Goal: Ask a question

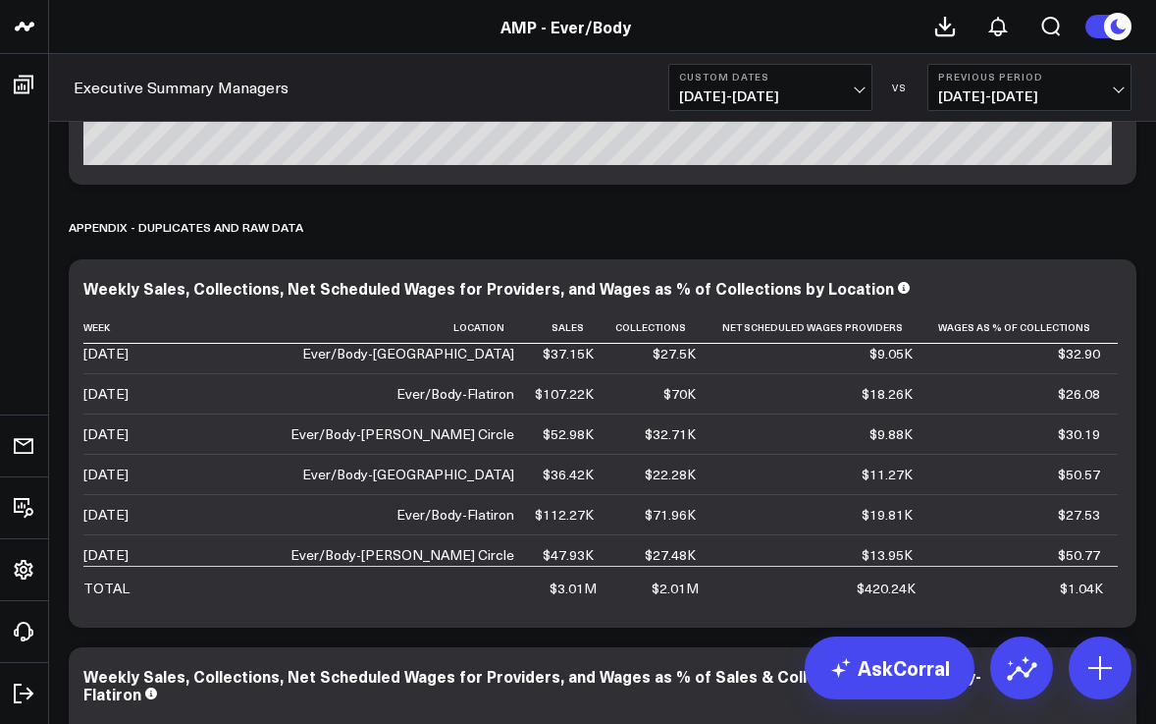
scroll to position [13586, 0]
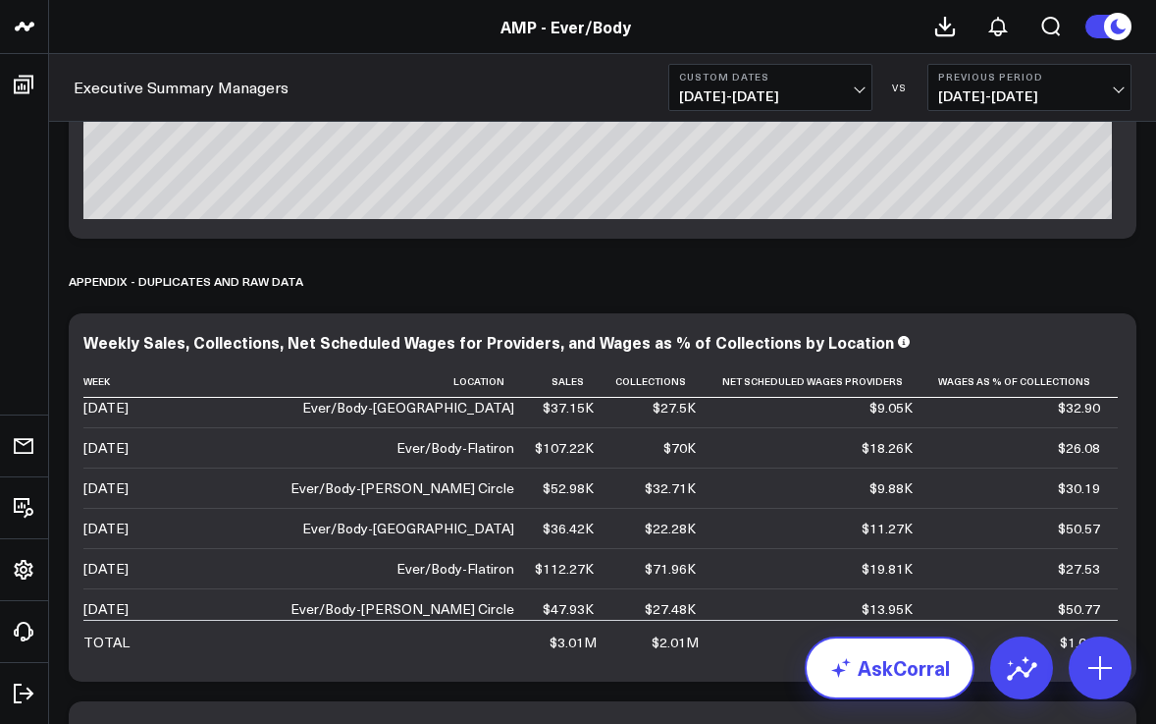
click at [891, 675] on link "AskCorral" at bounding box center [890, 667] width 170 height 63
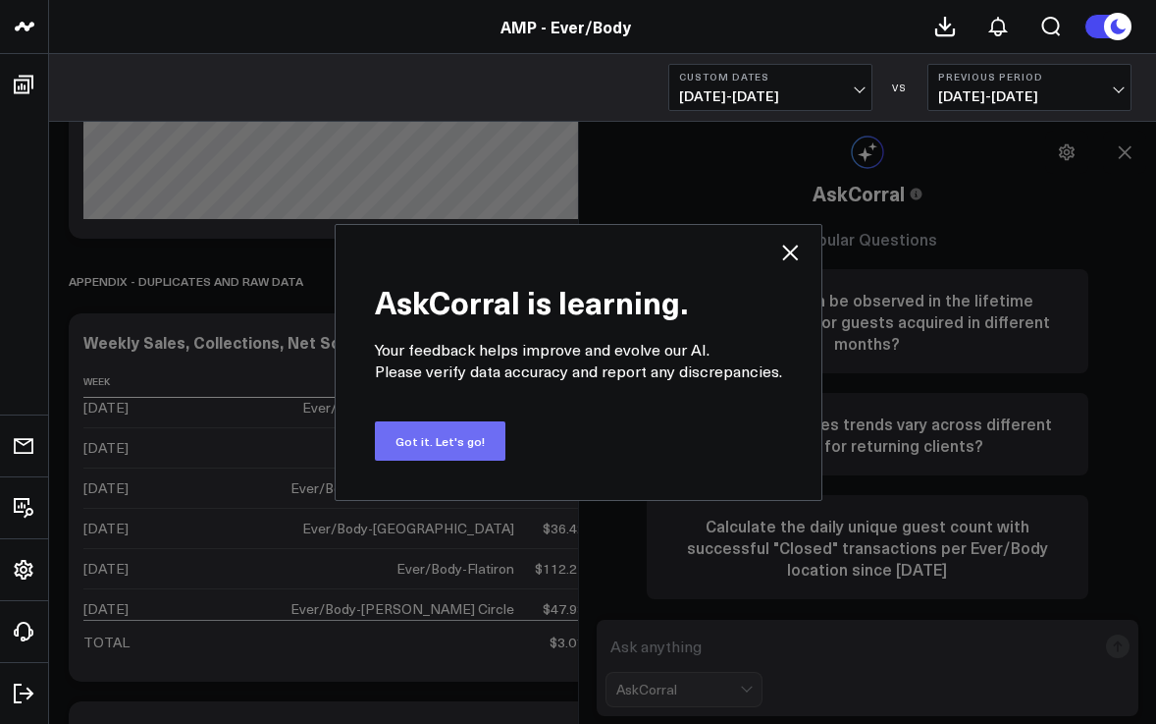
click at [457, 436] on button "Got it. Let's go!" at bounding box center [440, 440] width 131 height 39
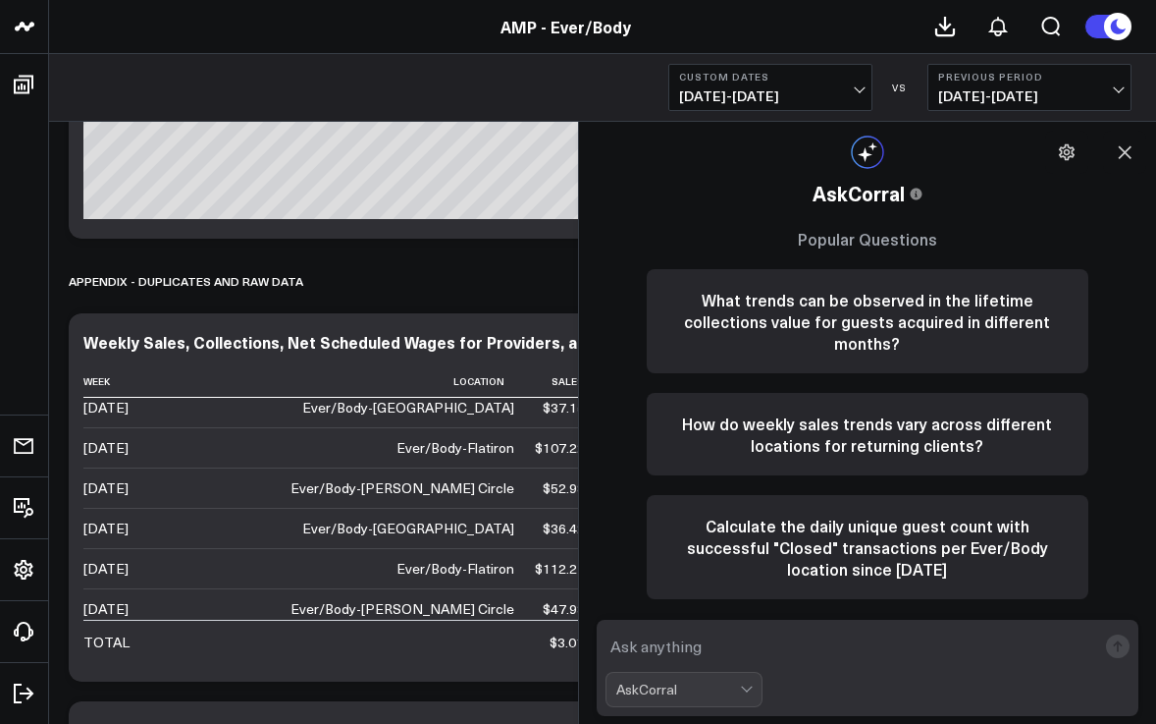
click at [634, 642] on textarea at bounding box center [852, 645] width 492 height 35
type textarea "wage percentage for providers for [PERSON_NAME] circle fo september"
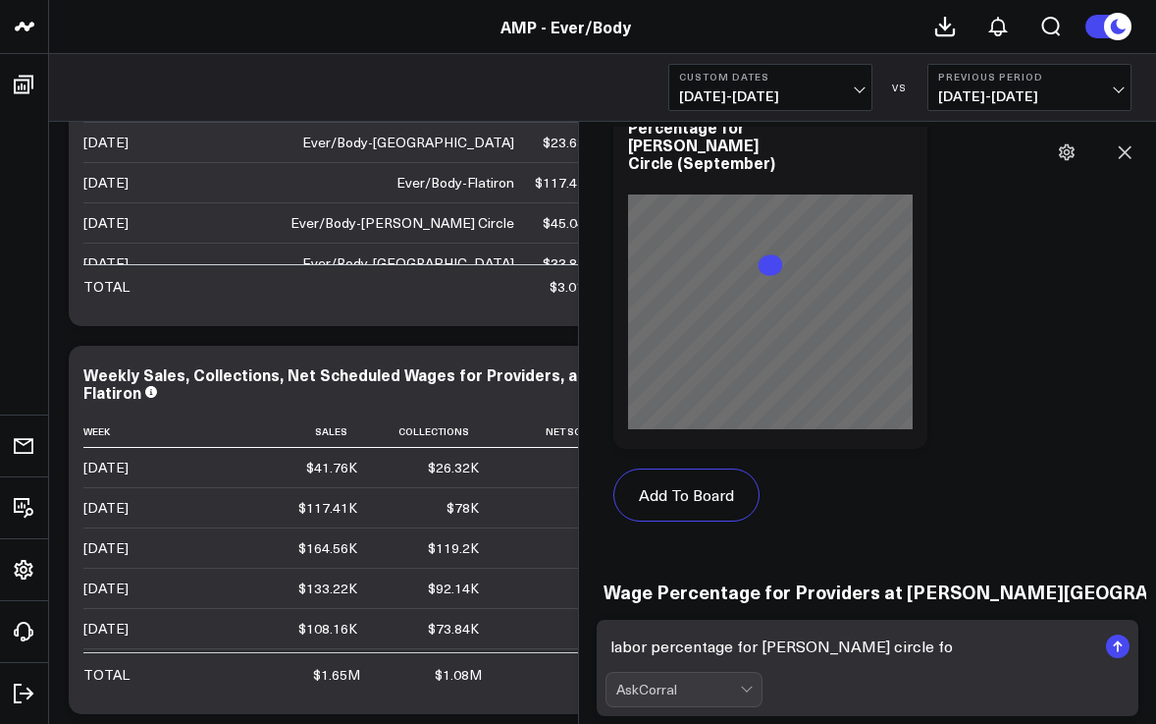
scroll to position [2108, 0]
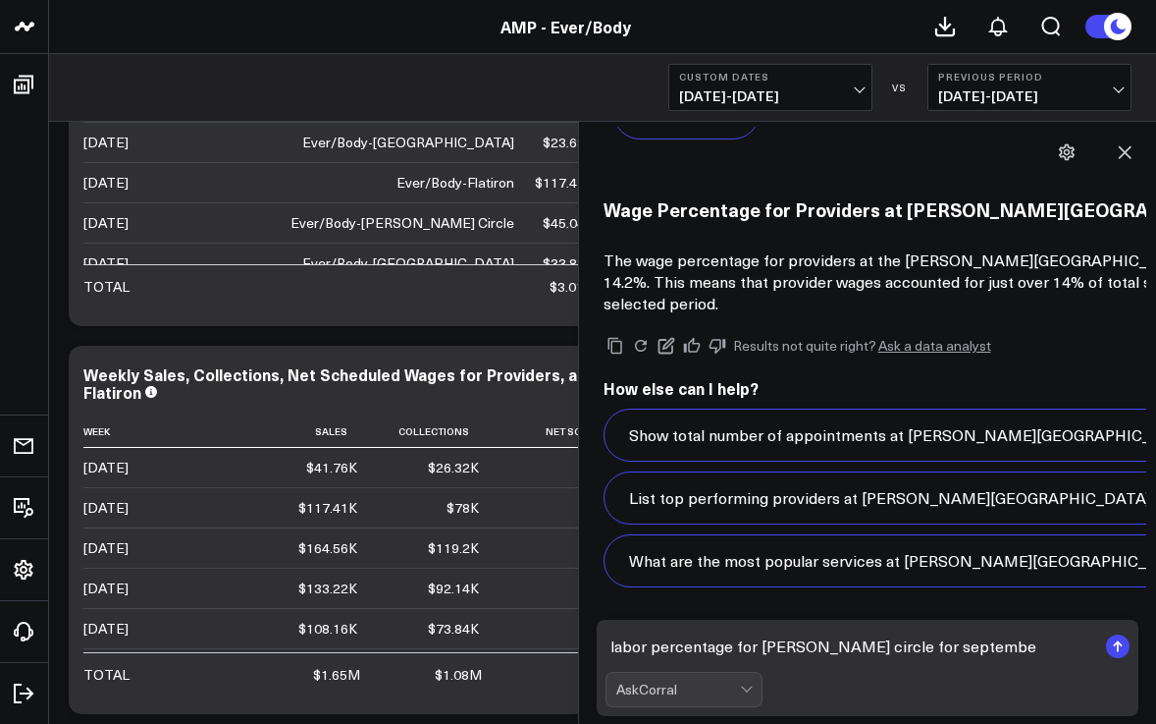
type textarea "labor percentage for [PERSON_NAME] circle for september"
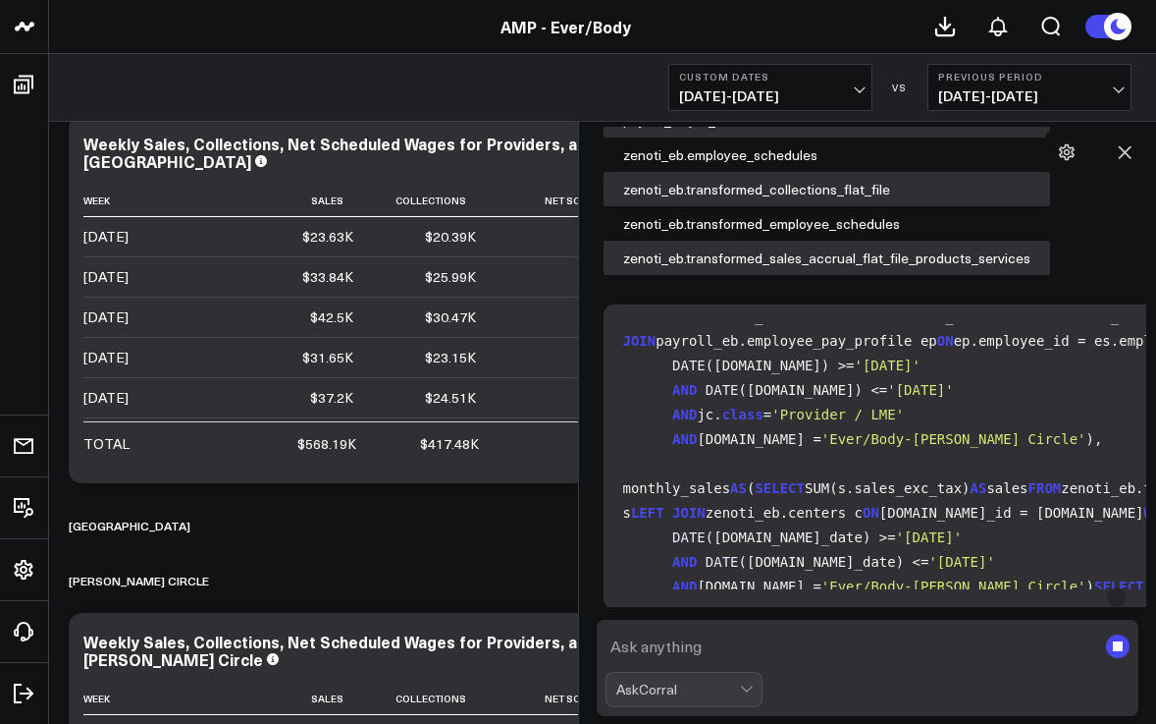
scroll to position [2326, 0]
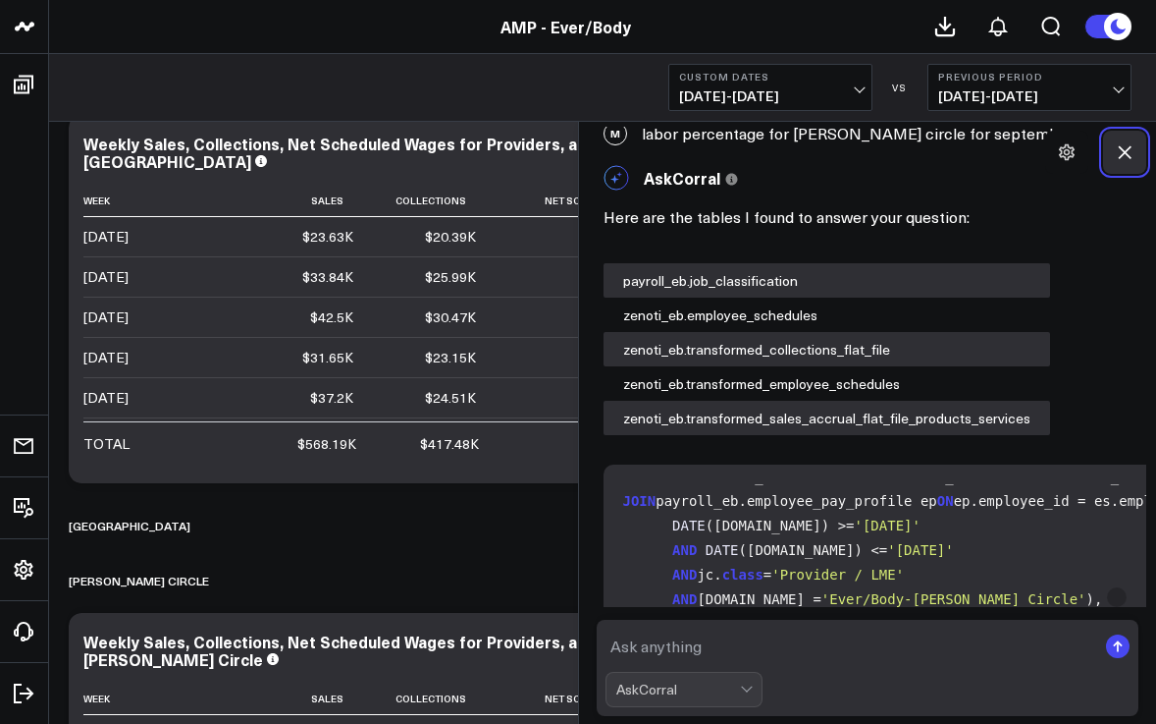
click at [1125, 150] on icon at bounding box center [1125, 152] width 13 height 13
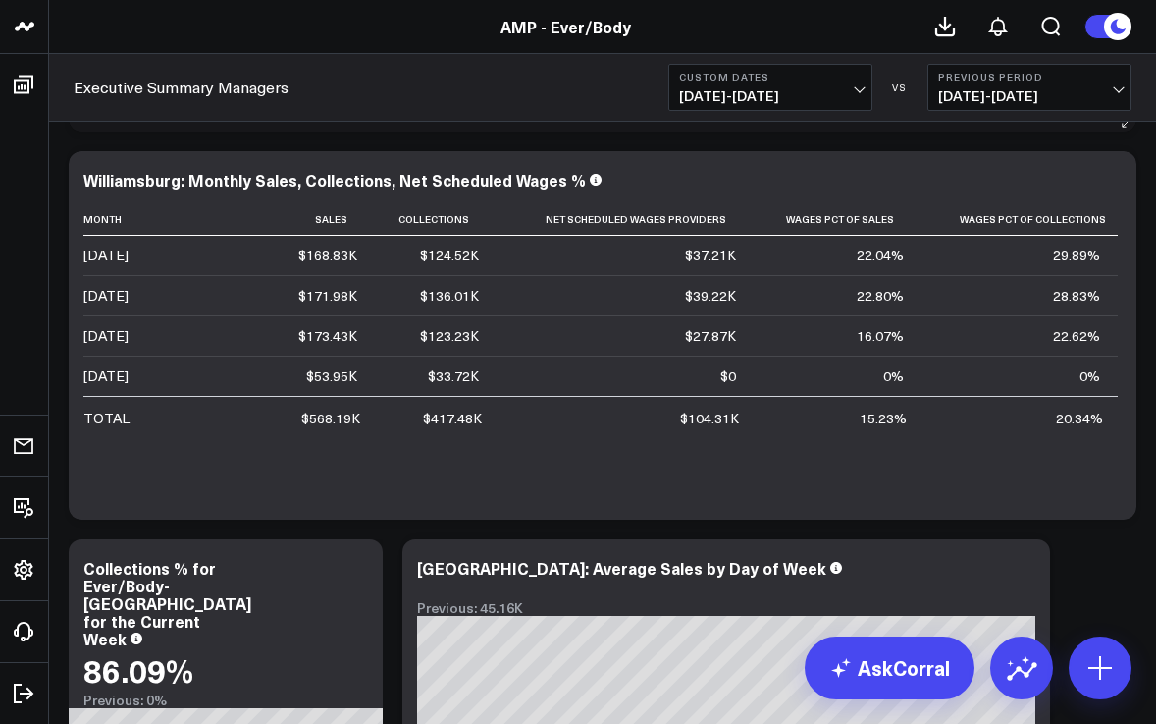
scroll to position [7884, 0]
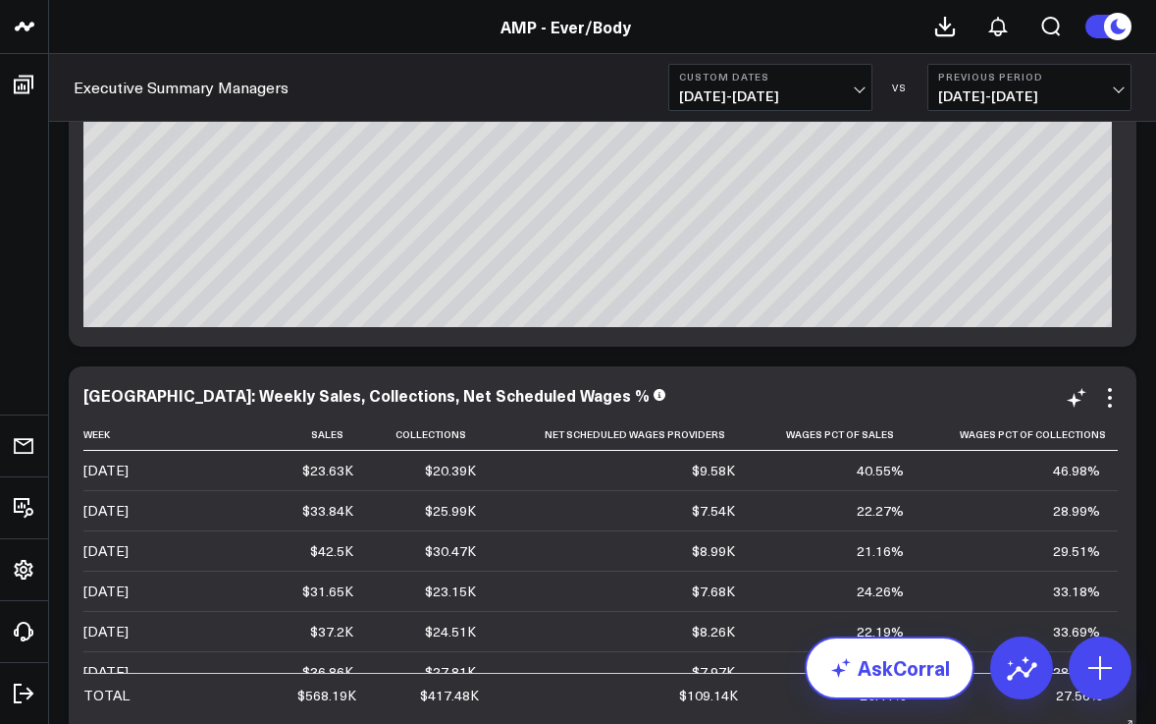
click at [875, 668] on link "AskCorral" at bounding box center [890, 667] width 170 height 63
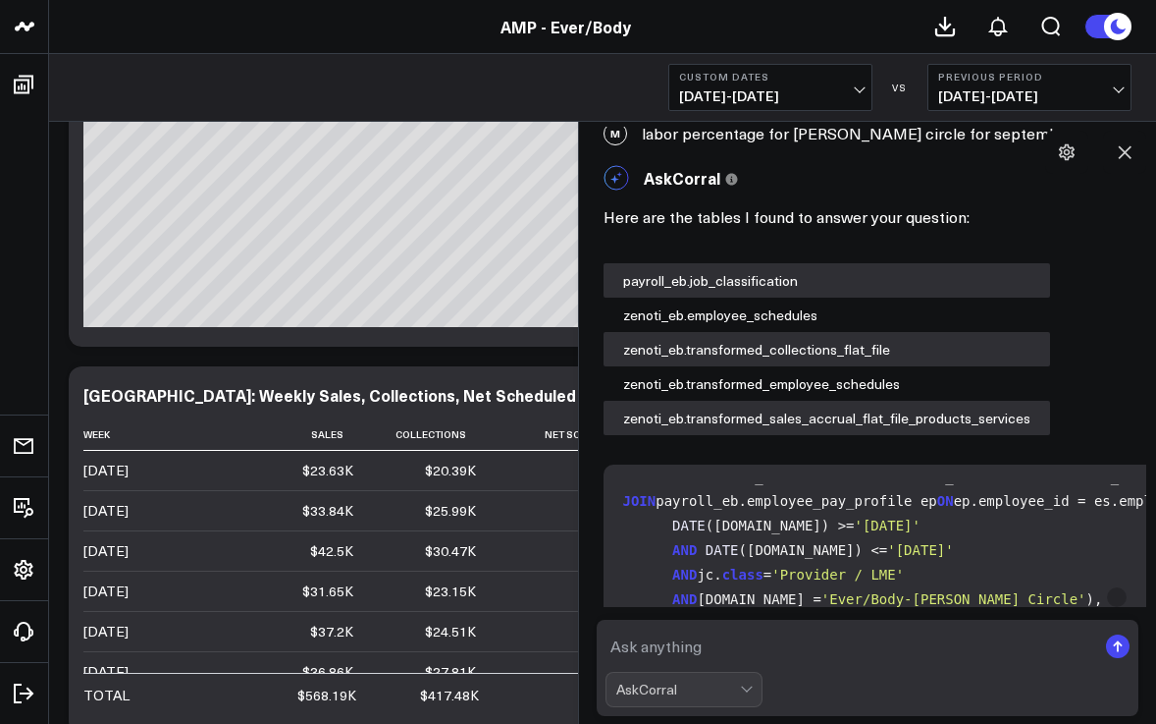
click at [700, 643] on textarea at bounding box center [852, 645] width 492 height 35
type textarea "new client count for [PERSON_NAME] circle for september"
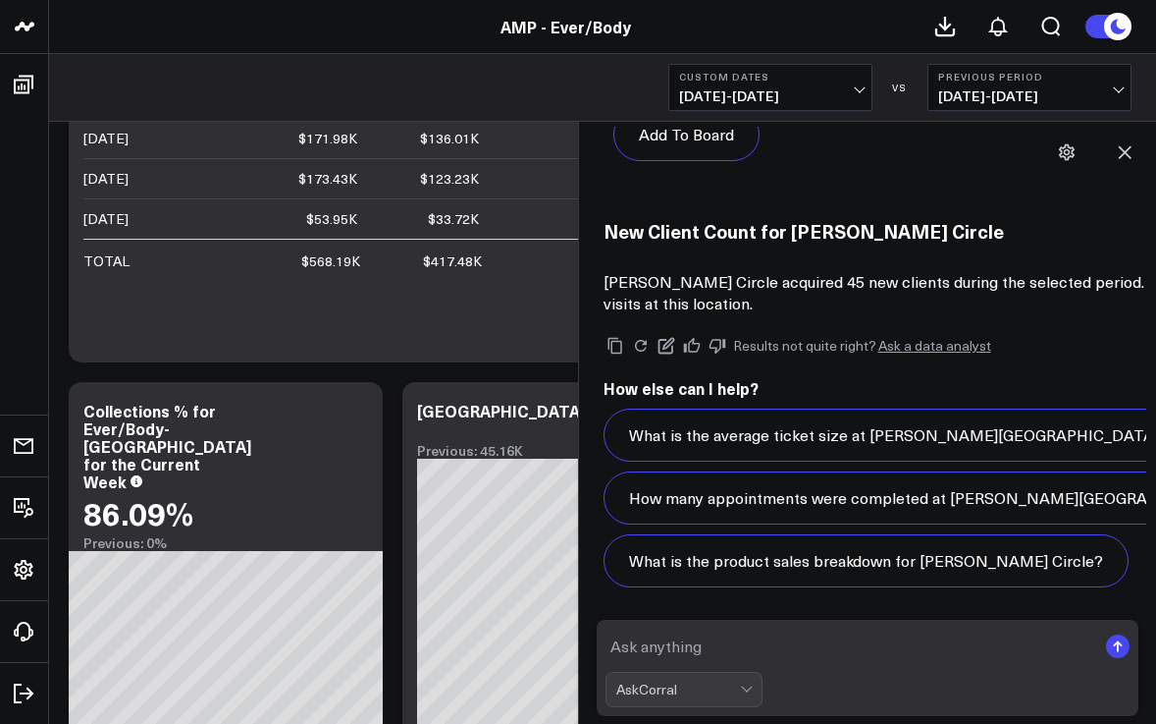
scroll to position [6695, 0]
type textarea "aov for [PERSON_NAME] circle for septmeber"
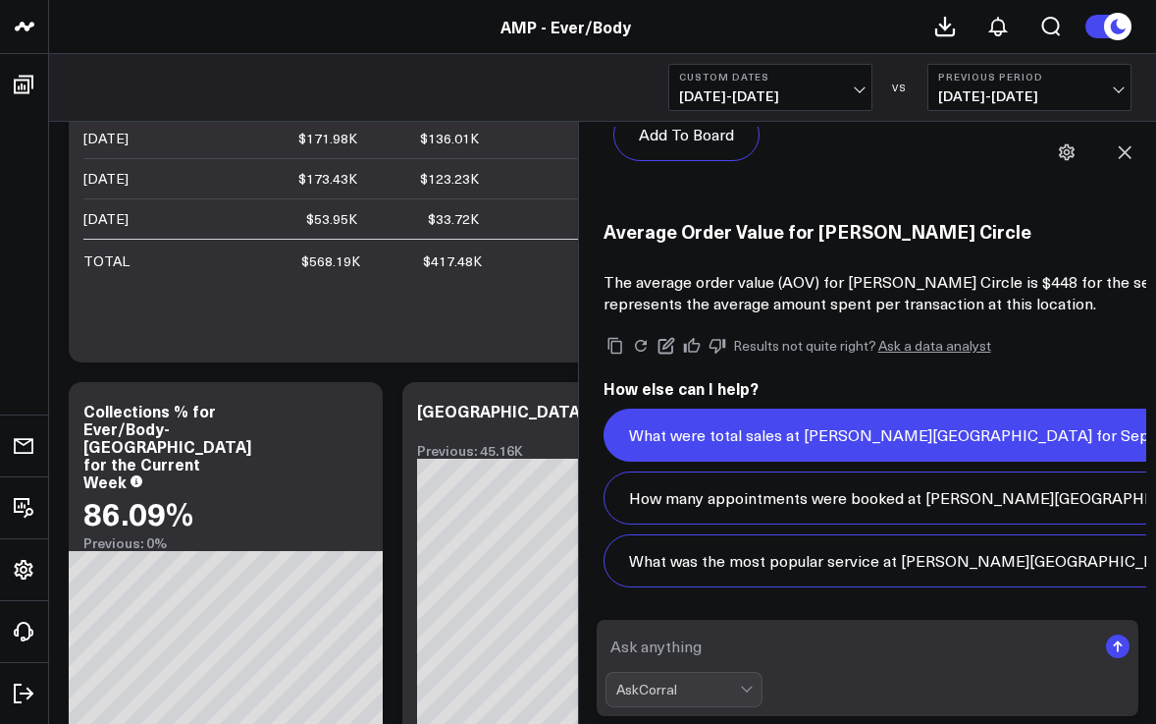
scroll to position [8970, 0]
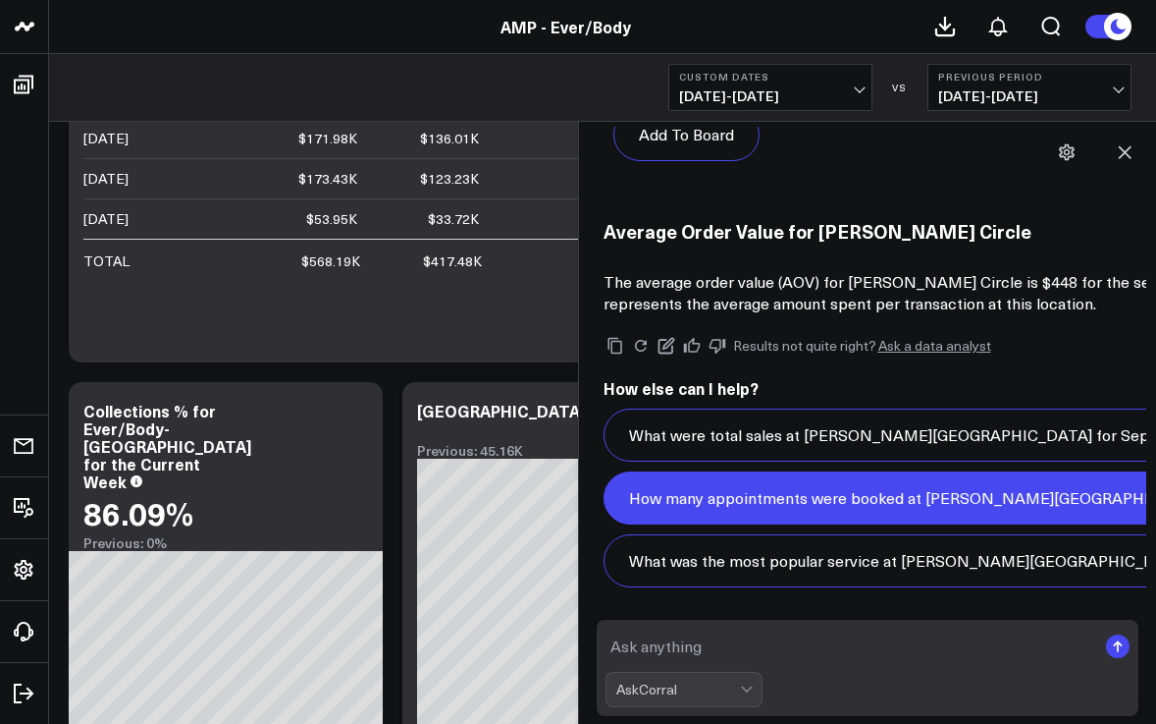
click at [696, 486] on button "How many appointments were booked at [PERSON_NAME][GEOGRAPHIC_DATA] in Septembe…" at bounding box center [977, 497] width 747 height 53
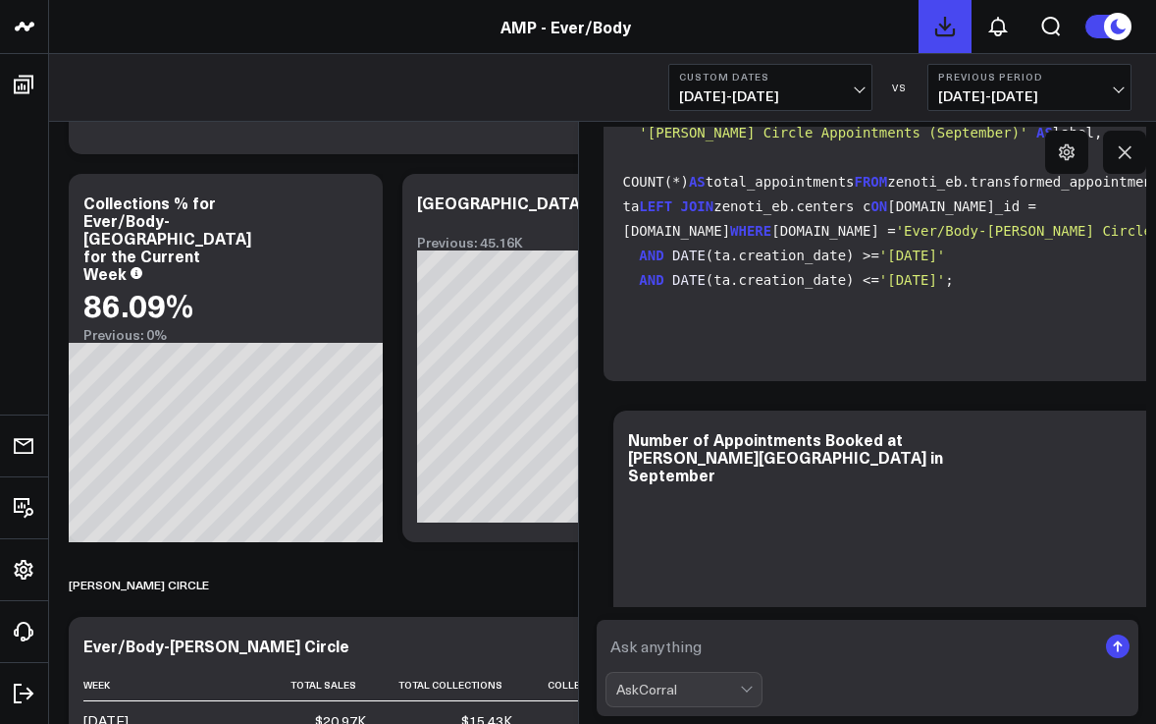
scroll to position [11340, 0]
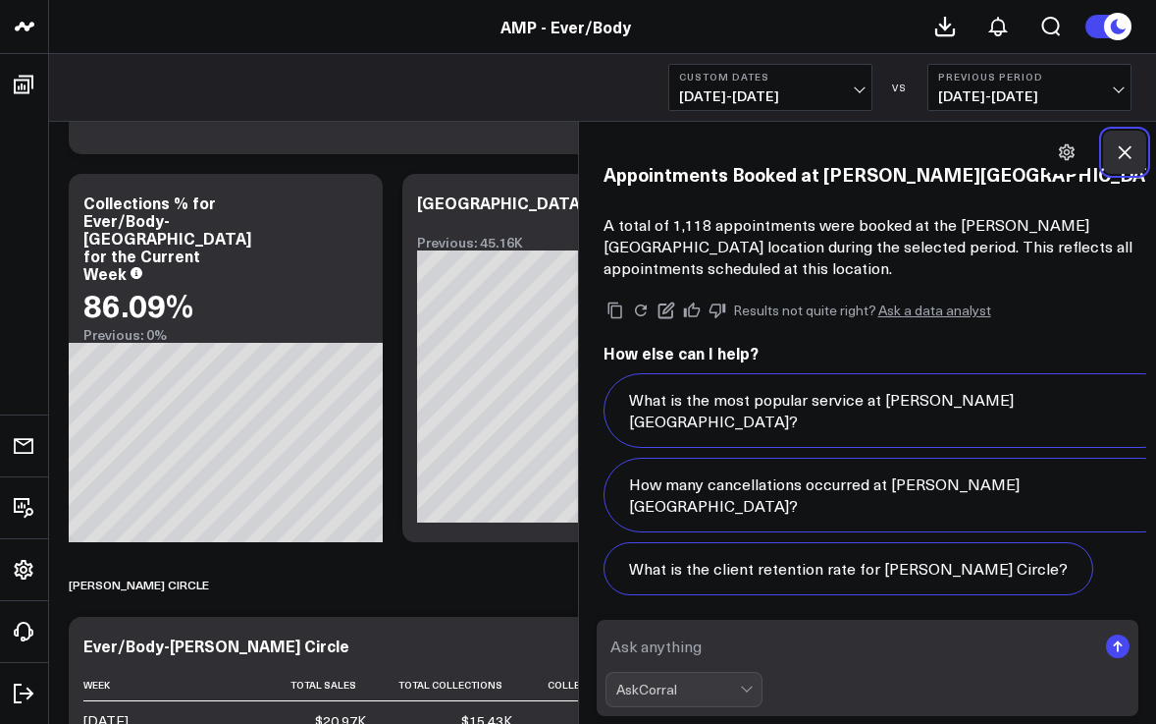
click at [1128, 152] on icon at bounding box center [1125, 152] width 20 height 20
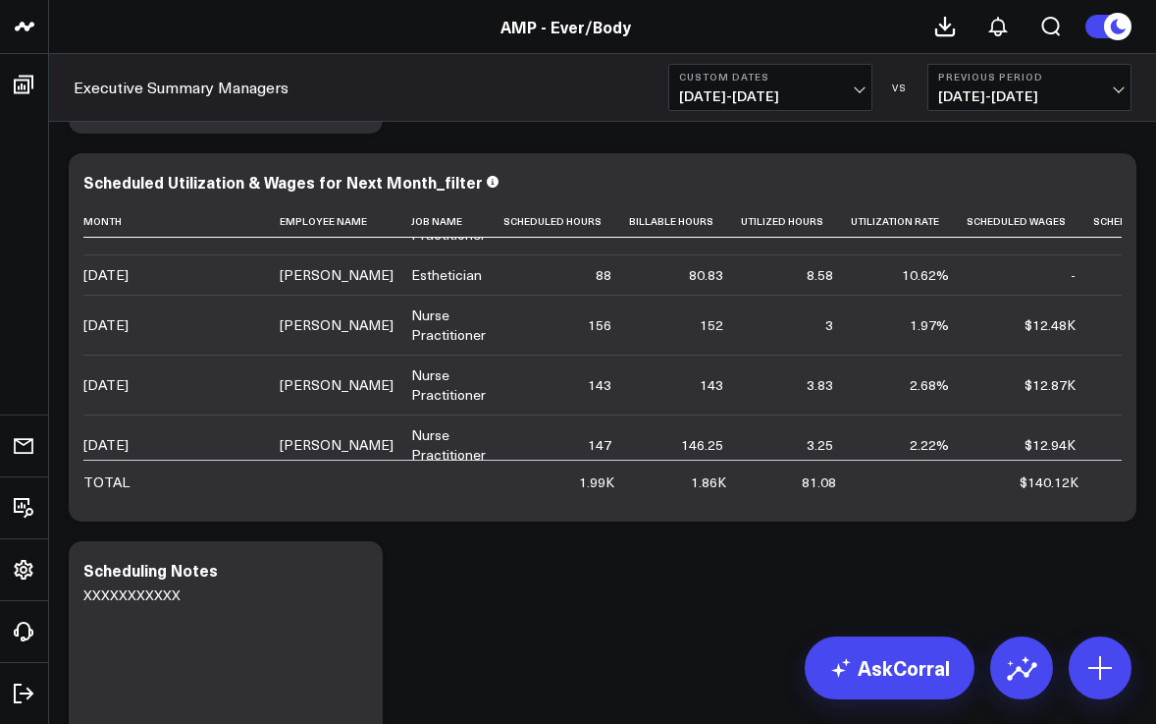
scroll to position [641, 0]
